Goal: Task Accomplishment & Management: Use online tool/utility

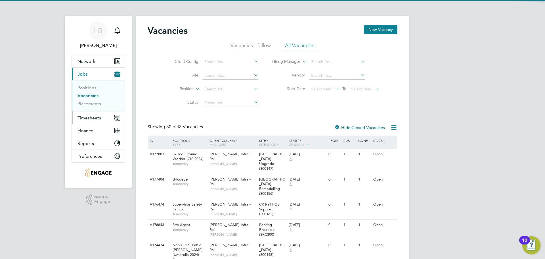
click at [90, 115] on span "Timesheets" at bounding box center [90, 117] width 24 height 5
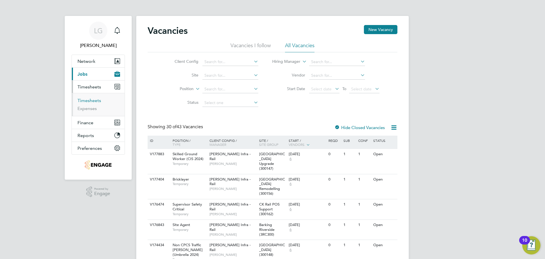
click at [92, 99] on link "Timesheets" at bounding box center [90, 100] width 24 height 5
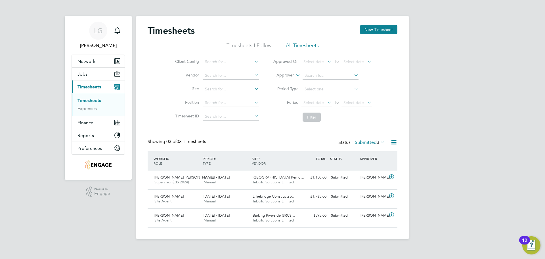
click at [372, 143] on label "Submitted 3" at bounding box center [370, 142] width 30 height 6
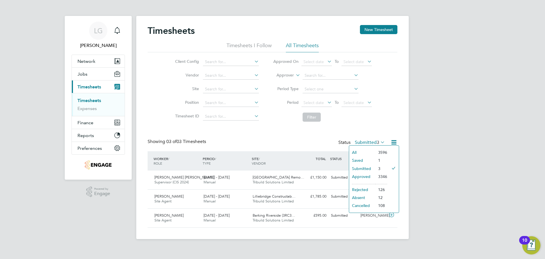
click at [368, 175] on li "Approved" at bounding box center [362, 176] width 26 height 8
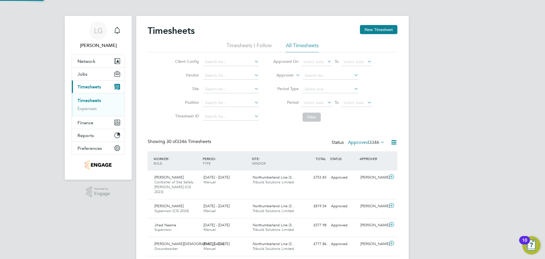
scroll to position [14, 49]
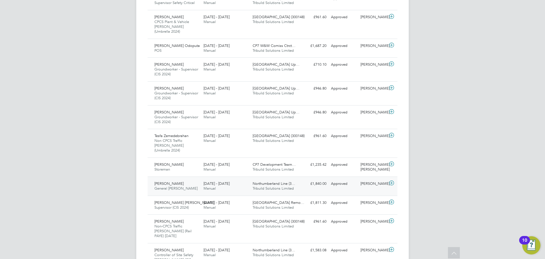
click at [237, 179] on div "23 - 29 Aug 2025 Manual" at bounding box center [225, 186] width 49 height 14
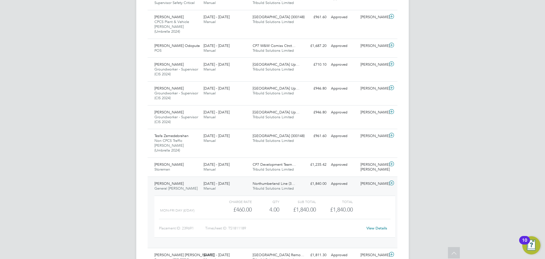
click at [382, 225] on link "View Details" at bounding box center [377, 227] width 21 height 5
click at [93, 80] on div "LG Lee Garrity Notifications Applications: Network Team Members Businesses Site…" at bounding box center [272, 67] width 545 height 930
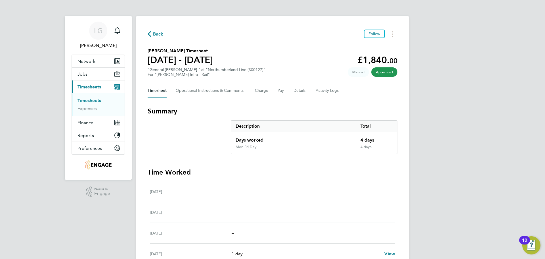
click at [154, 33] on span "Back" at bounding box center [158, 34] width 11 height 7
